Goal: Information Seeking & Learning: Learn about a topic

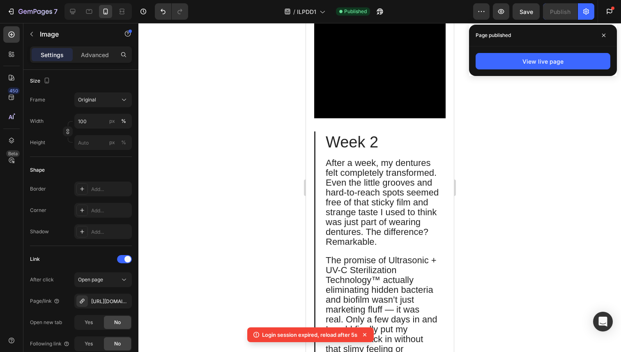
scroll to position [6548, 0]
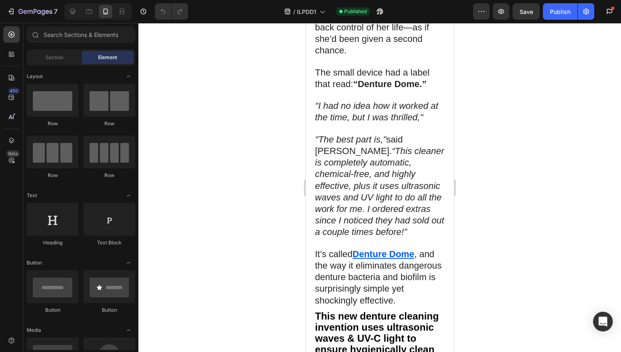
scroll to position [3422, 0]
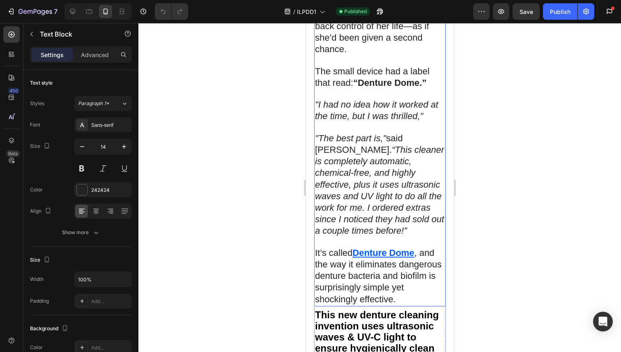
click at [373, 248] on u "Denture Dome" at bounding box center [383, 253] width 62 height 10
click at [374, 248] on u "Denture Dome" at bounding box center [383, 253] width 62 height 10
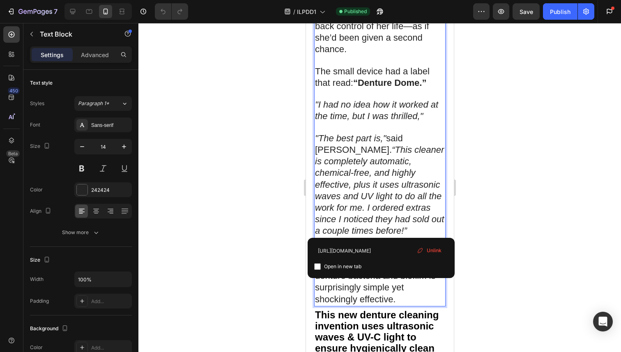
click at [374, 237] on p "Rich Text Editor. Editing area: main" at bounding box center [380, 242] width 130 height 10
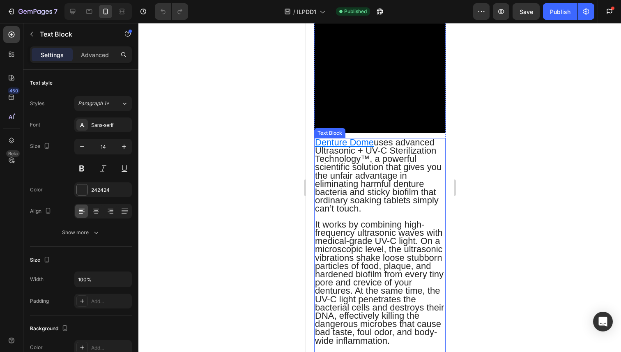
scroll to position [3779, 0]
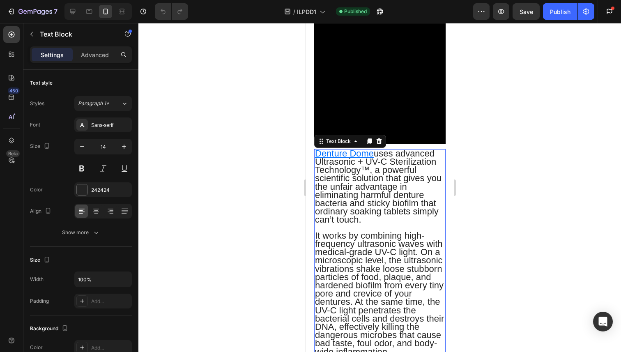
click at [358, 148] on span "uses advanced Ultrasonic + UV-C Sterilization Technology™, a powerful scientifi…" at bounding box center [378, 186] width 126 height 77
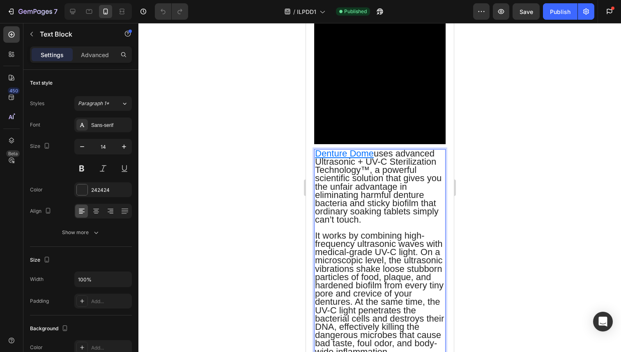
click at [358, 148] on u "Denture Dome" at bounding box center [344, 153] width 59 height 10
click at [359, 230] on span "It works by combining high-frequency ultrasonic waves with medical-grade UV-C l…" at bounding box center [379, 293] width 129 height 126
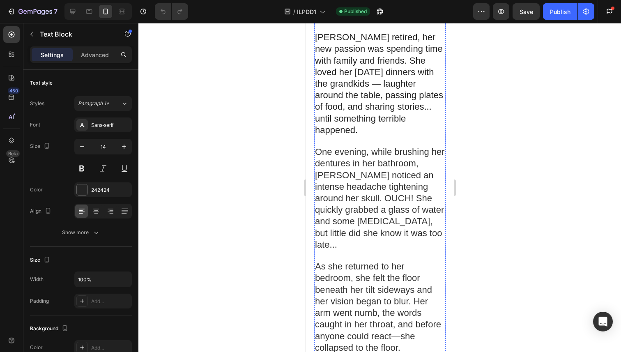
scroll to position [220, 0]
